Goal: Transaction & Acquisition: Purchase product/service

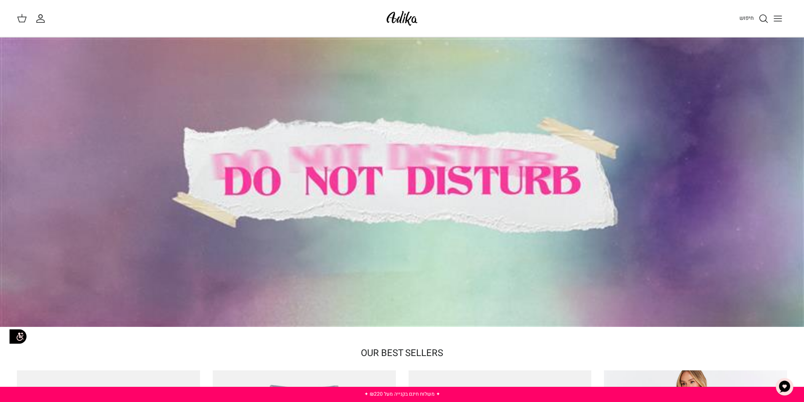
click at [777, 19] on icon "Toggle menu" at bounding box center [777, 19] width 10 height 10
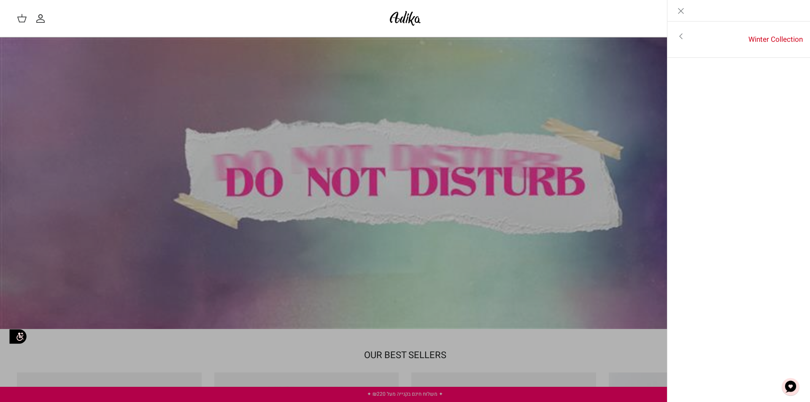
click at [679, 38] on icon "Toggle menu" at bounding box center [681, 36] width 10 height 10
click at [764, 36] on link "לכל הפריטים" at bounding box center [739, 37] width 135 height 21
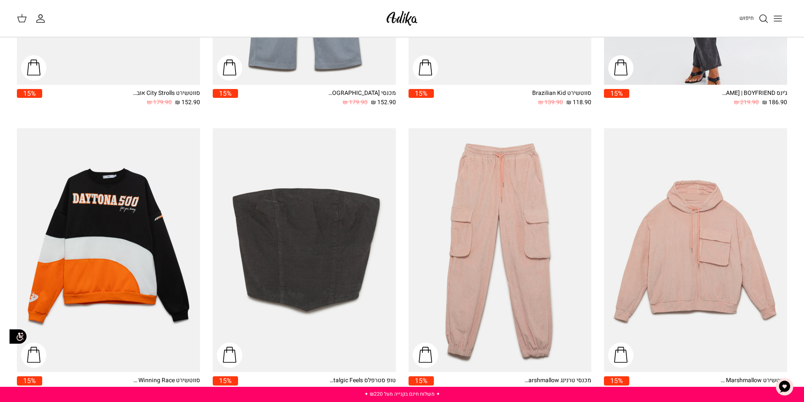
scroll to position [422, 0]
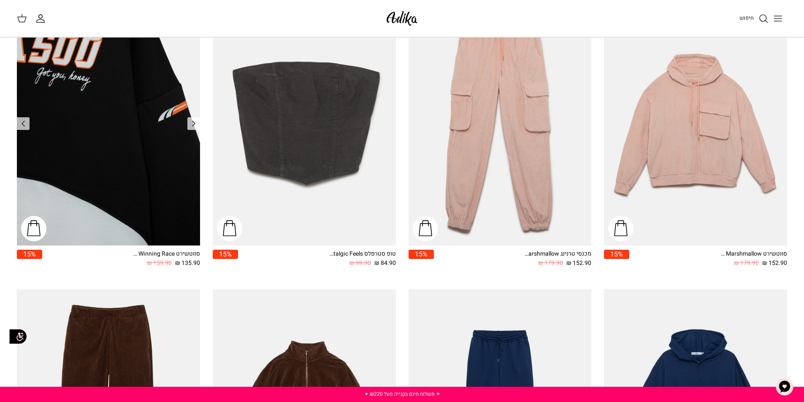
click at [111, 157] on img "סווטשירט Winning Race אוברסייז" at bounding box center [108, 124] width 183 height 244
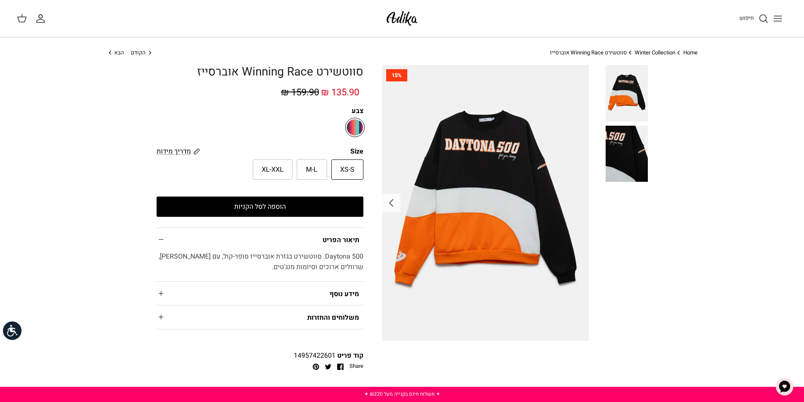
click at [625, 137] on img at bounding box center [626, 154] width 42 height 56
